Goal: Navigation & Orientation: Find specific page/section

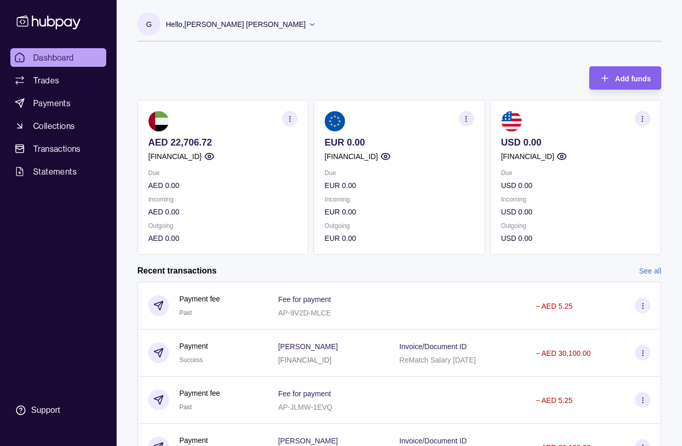
click at [215, 160] on icon "button" at bounding box center [209, 156] width 10 height 10
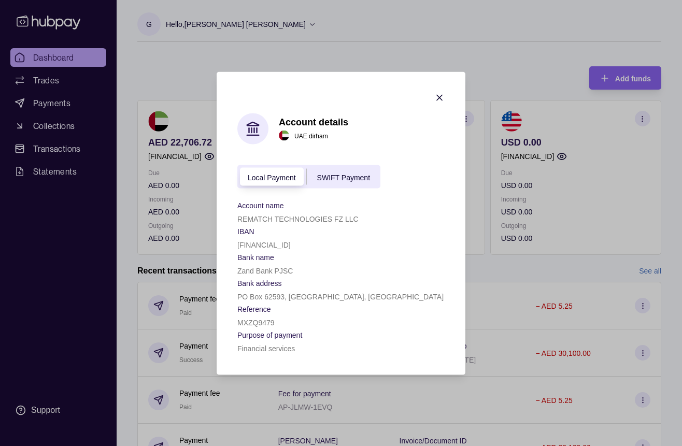
click at [264, 241] on p "[FINANCIAL_ID]" at bounding box center [263, 244] width 53 height 8
copy p "[FINANCIAL_ID]"
click at [437, 94] on icon "button" at bounding box center [439, 97] width 10 height 10
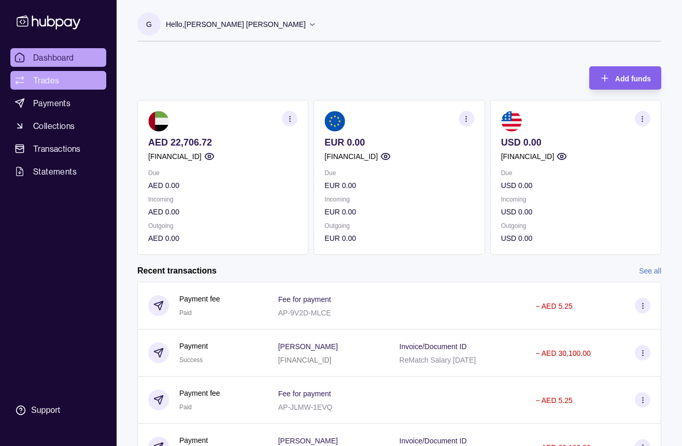
click at [72, 79] on link "Trades" at bounding box center [58, 80] width 96 height 19
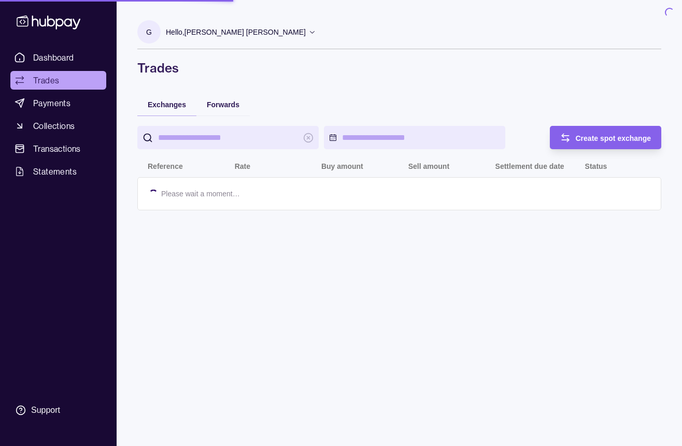
click at [192, 26] on p "Hello, [PERSON_NAME] [PERSON_NAME]" at bounding box center [236, 31] width 140 height 11
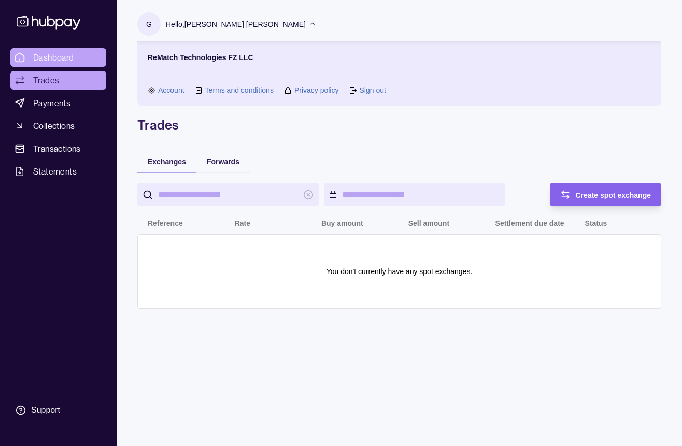
click at [82, 56] on link "Dashboard" at bounding box center [58, 57] width 96 height 19
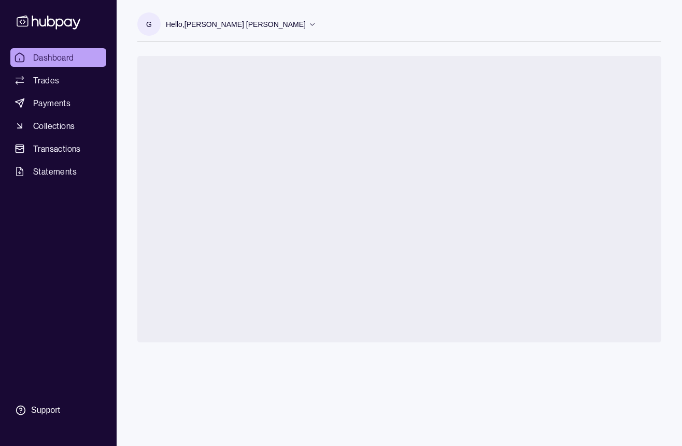
click at [266, 16] on div "Hello, [PERSON_NAME] [PERSON_NAME]" at bounding box center [241, 24] width 150 height 22
